Goal: Obtain resource: Download file/media

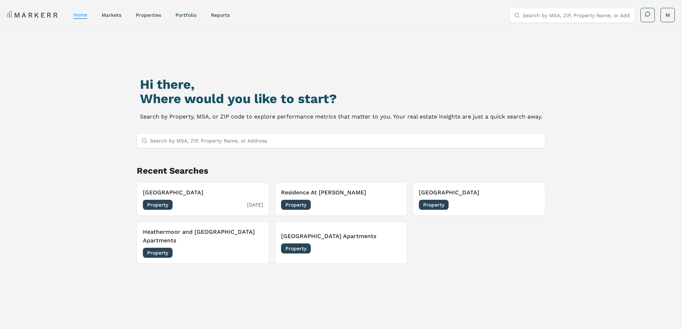
click at [217, 200] on div "Property [DATE]" at bounding box center [203, 205] width 120 height 10
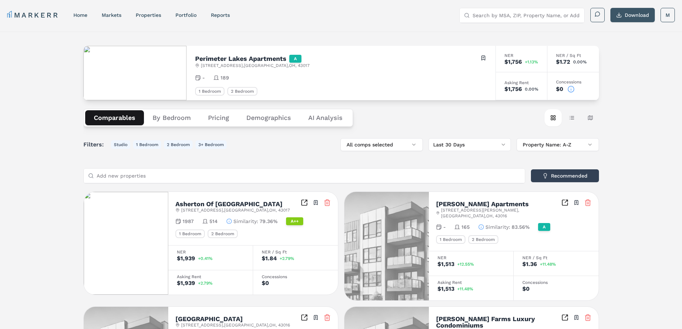
click at [628, 16] on button "Download" at bounding box center [632, 15] width 44 height 14
click at [179, 120] on button "By Bedroom" at bounding box center [171, 117] width 55 height 15
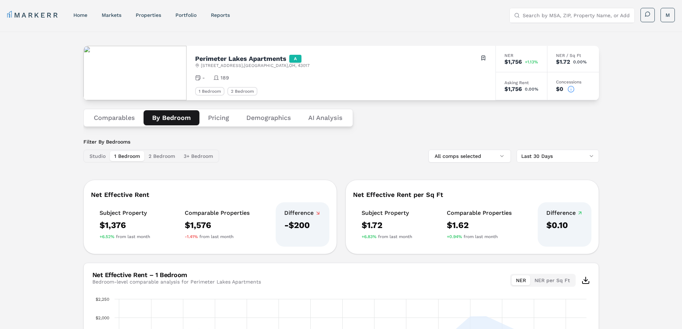
click at [220, 120] on button "Pricing" at bounding box center [218, 117] width 38 height 15
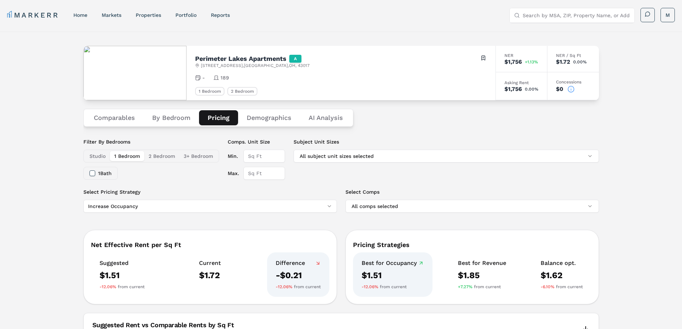
click at [100, 156] on button "Studio" at bounding box center [97, 156] width 25 height 10
click at [162, 158] on button "2 Bedroom" at bounding box center [161, 156] width 35 height 10
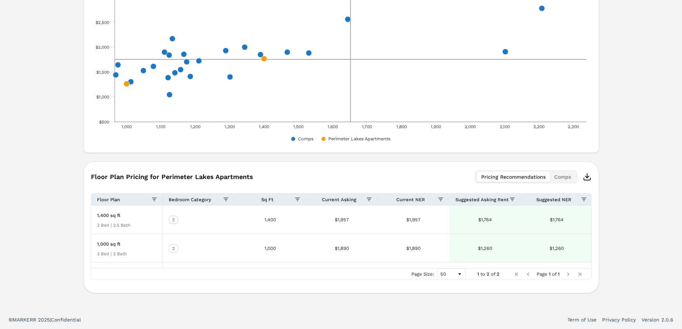
click at [588, 179] on icon "button" at bounding box center [587, 177] width 9 height 9
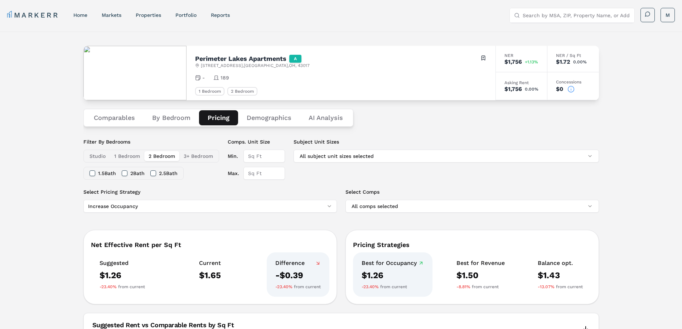
click at [128, 157] on button "1 Bedroom" at bounding box center [127, 156] width 34 height 10
click at [159, 158] on button "2 Bedroom" at bounding box center [161, 156] width 35 height 10
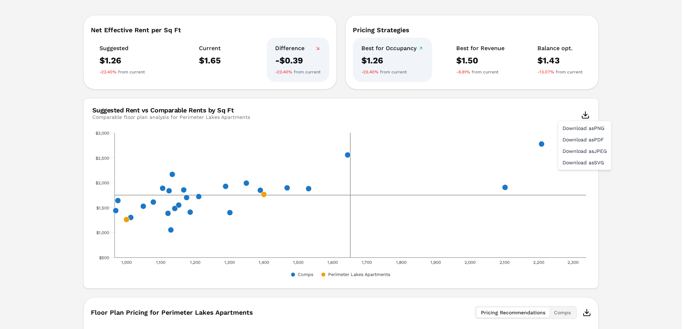
click at [586, 116] on html "MARKERR home markets properties Portfolio reports Search by MSA, ZIP, Property …" at bounding box center [343, 125] width 687 height 680
click at [595, 141] on div "Download as PDF" at bounding box center [585, 139] width 50 height 11
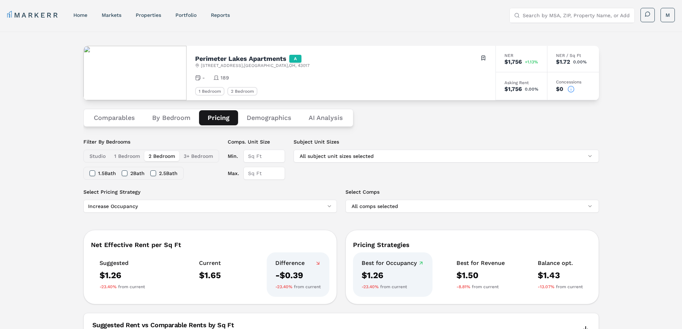
click at [336, 119] on Analysis "AI Analysis" at bounding box center [326, 117] width 52 height 15
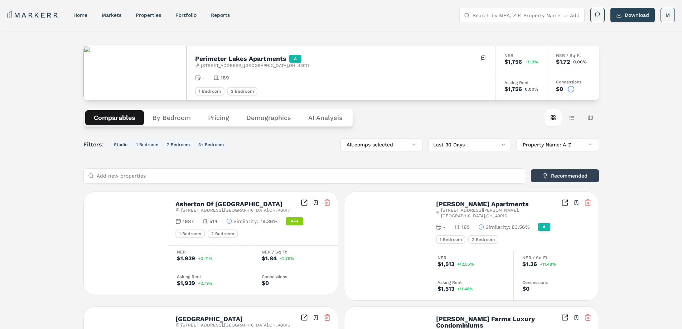
click at [129, 121] on button "Comparables" at bounding box center [114, 117] width 59 height 15
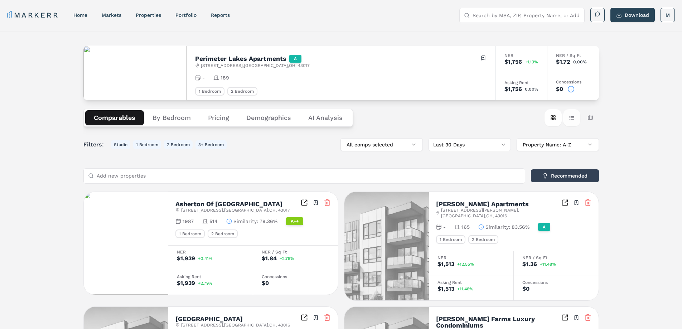
click at [570, 119] on button "Table view" at bounding box center [571, 117] width 17 height 17
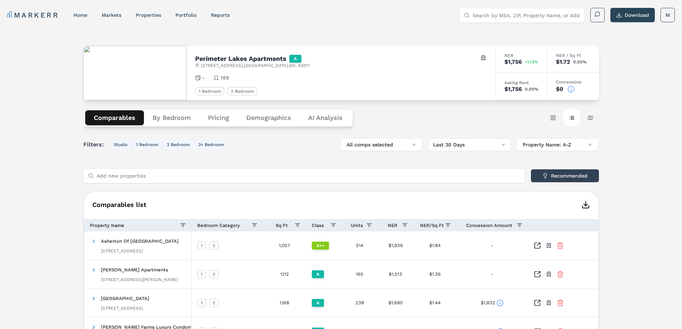
scroll to position [107, 0]
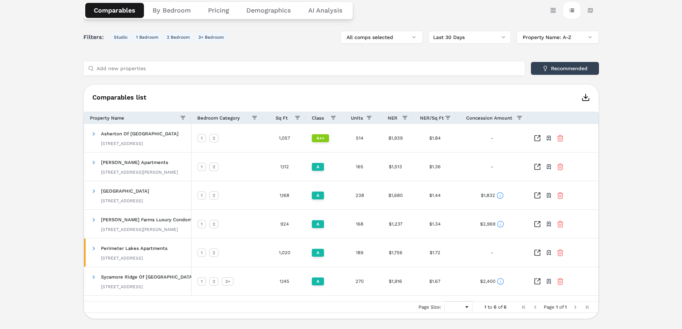
click at [586, 100] on icon "button" at bounding box center [585, 97] width 9 height 9
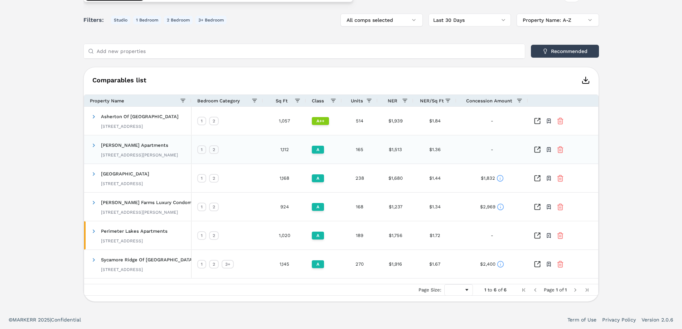
scroll to position [0, 0]
